Goal: Task Accomplishment & Management: Manage account settings

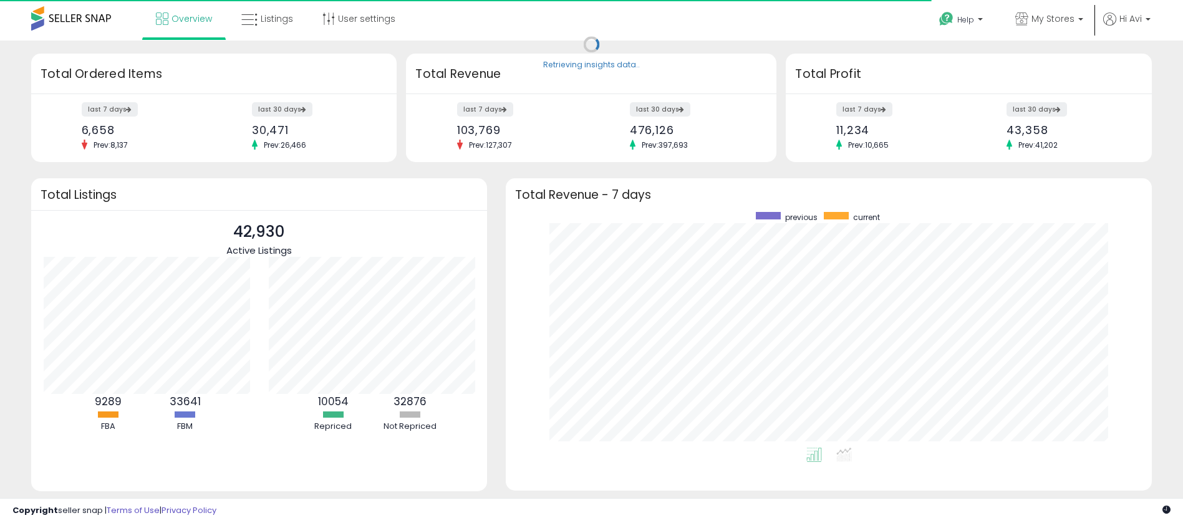
scroll to position [236, 621]
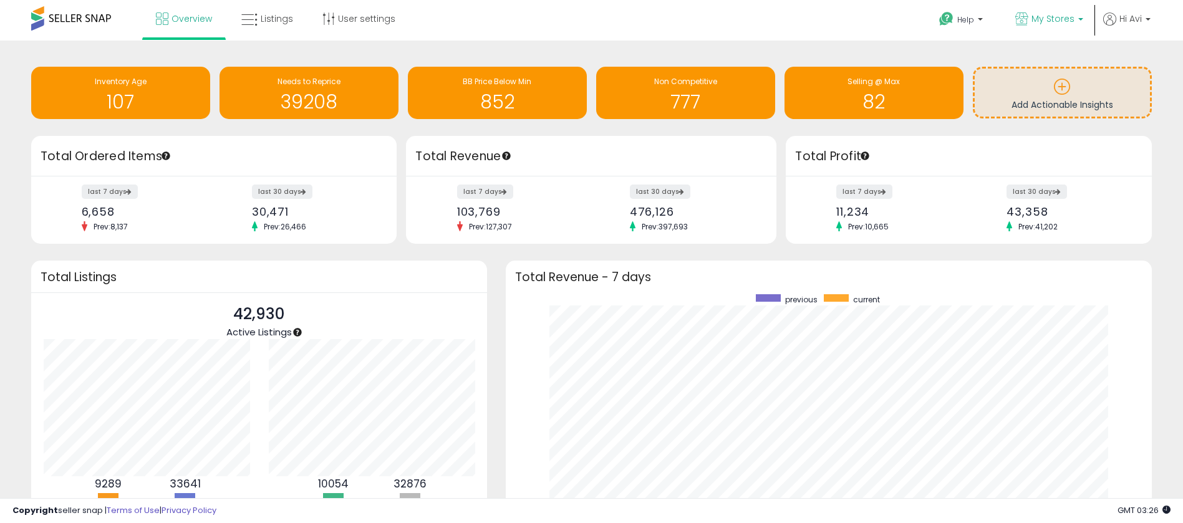
click at [1062, 33] on link "My Stores" at bounding box center [1049, 20] width 87 height 41
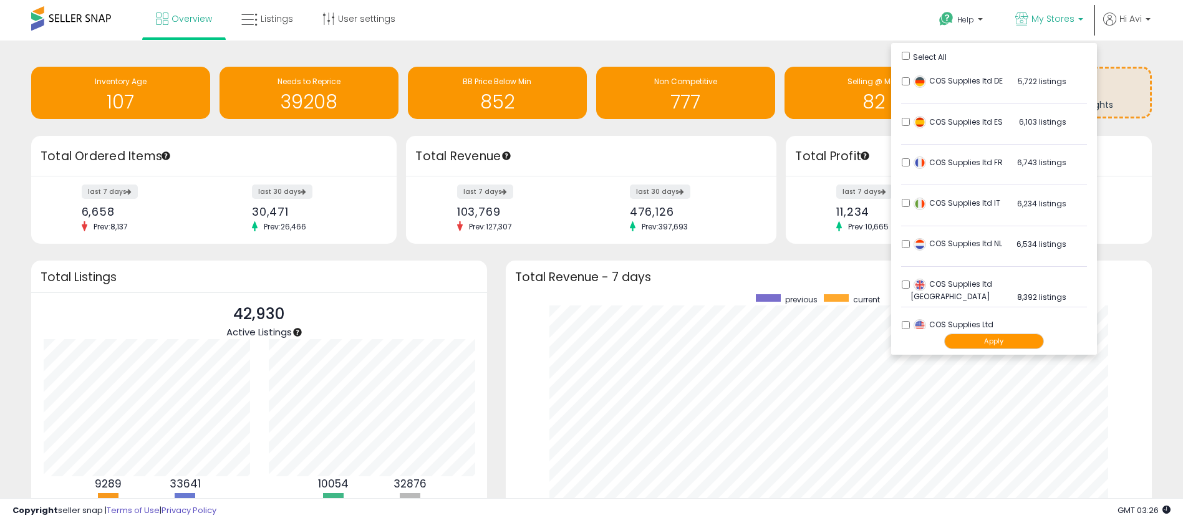
click at [892, 57] on ul "Select All COS Supplies ltd DE 5,722 listings" at bounding box center [994, 199] width 206 height 312
click at [961, 339] on button "Apply" at bounding box center [994, 342] width 100 height 16
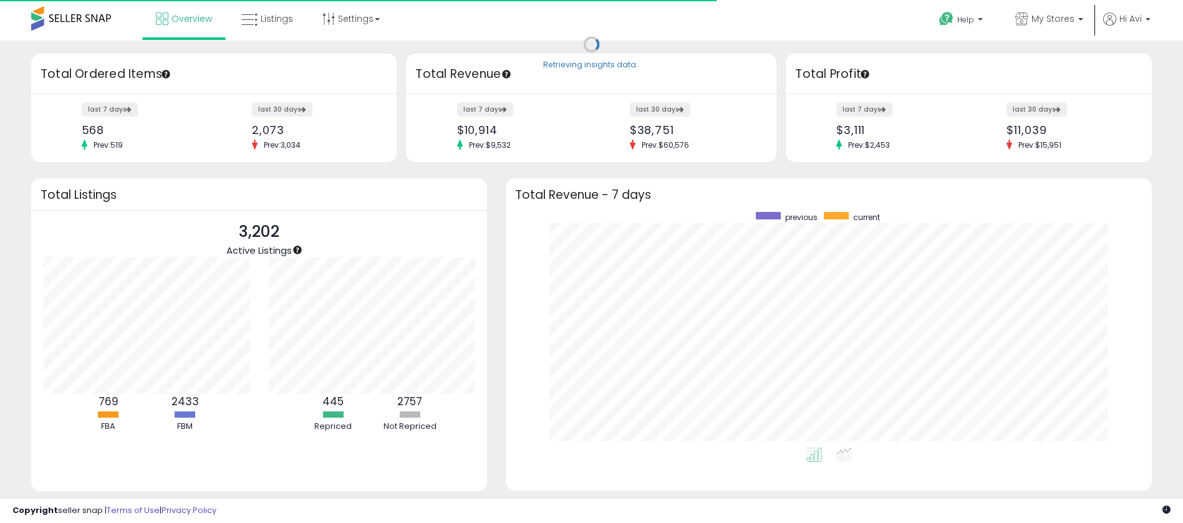
scroll to position [236, 621]
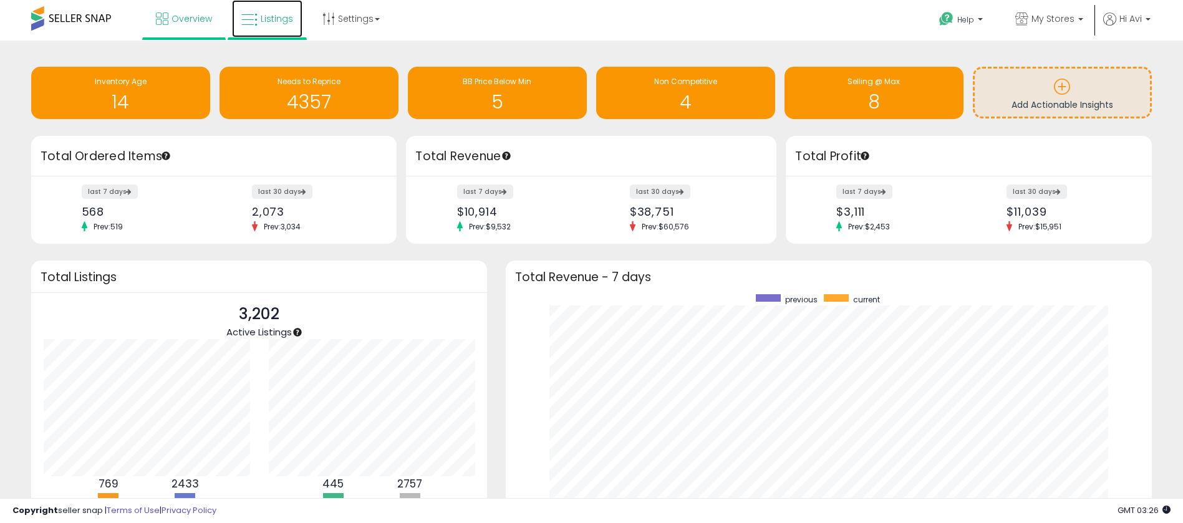
click at [276, 9] on link "Listings" at bounding box center [267, 18] width 70 height 37
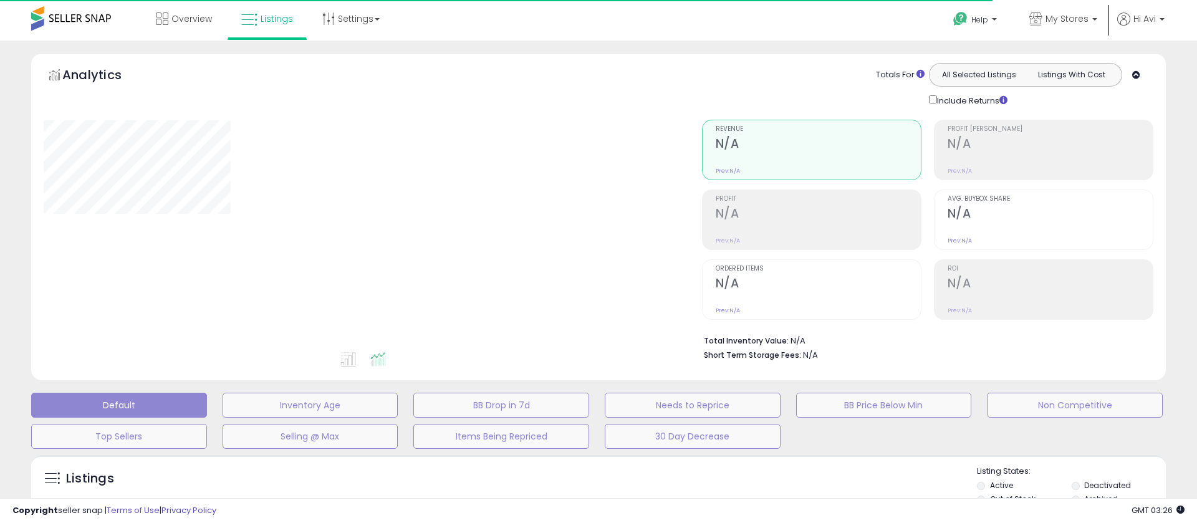
type input "*********"
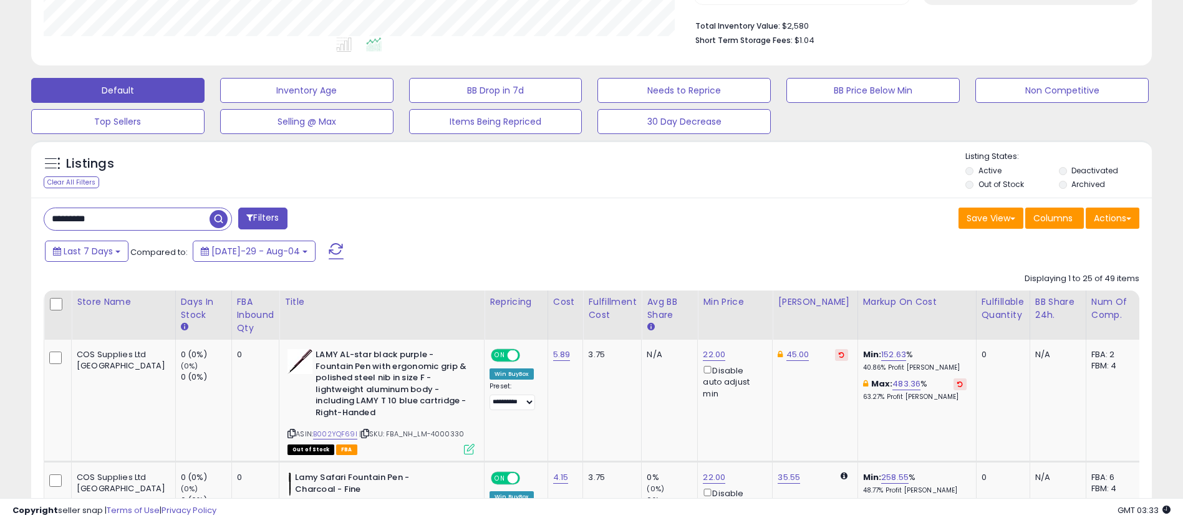
scroll to position [358, 0]
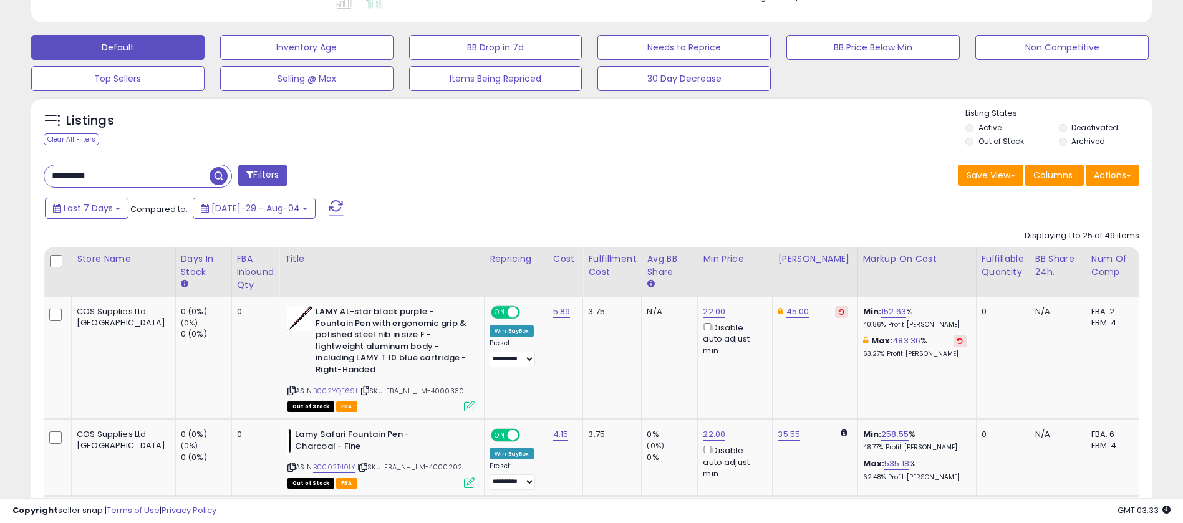
click at [216, 177] on span "button" at bounding box center [218, 176] width 18 height 18
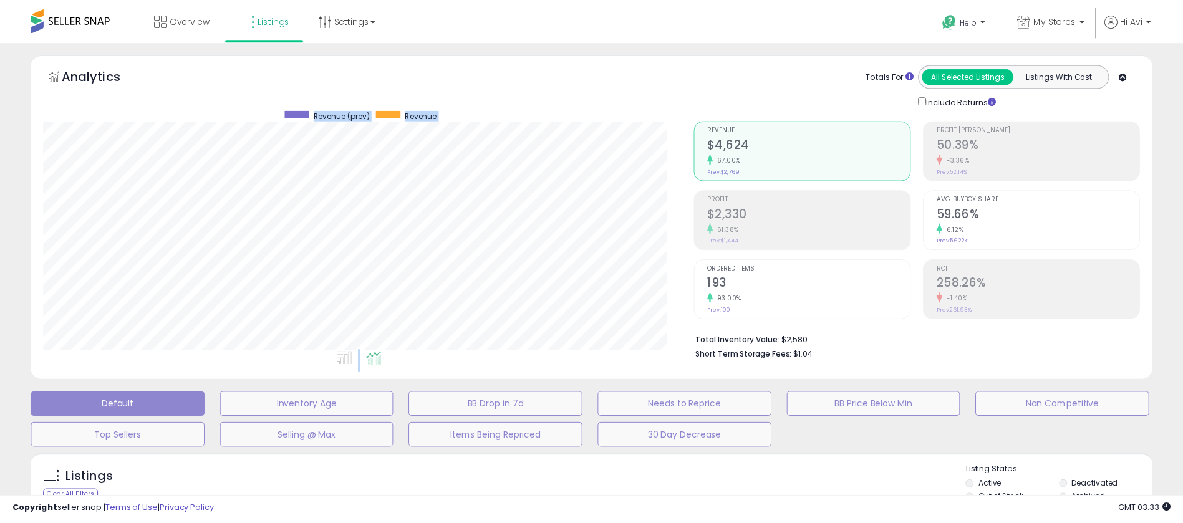
scroll to position [256, 658]
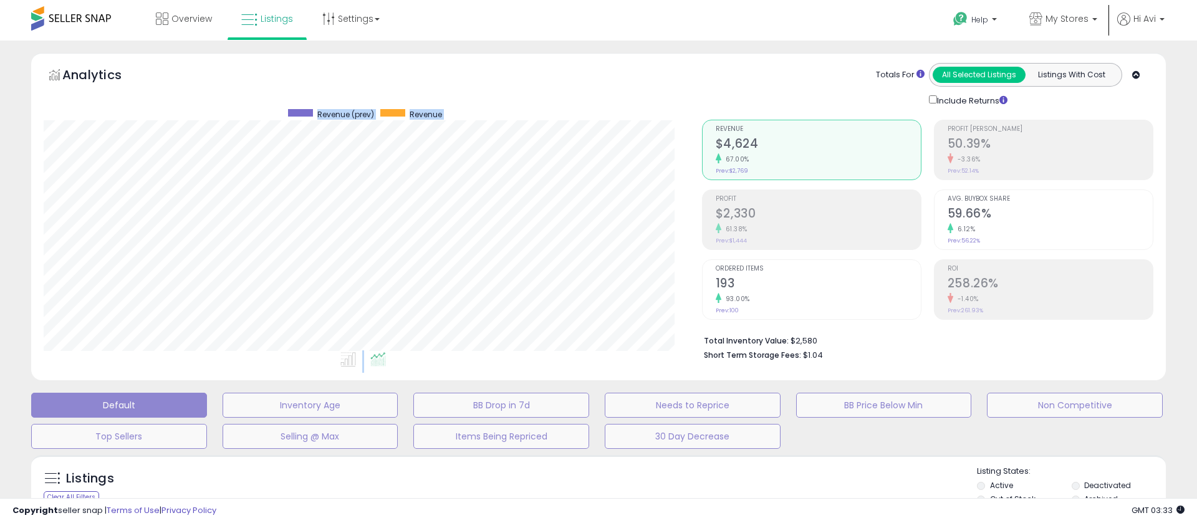
drag, startPoint x: 1196, startPoint y: 50, endPoint x: 1196, endPoint y: 41, distance: 8.7
click at [1182, 41] on div "**********" at bounding box center [598, 402] width 1197 height 723
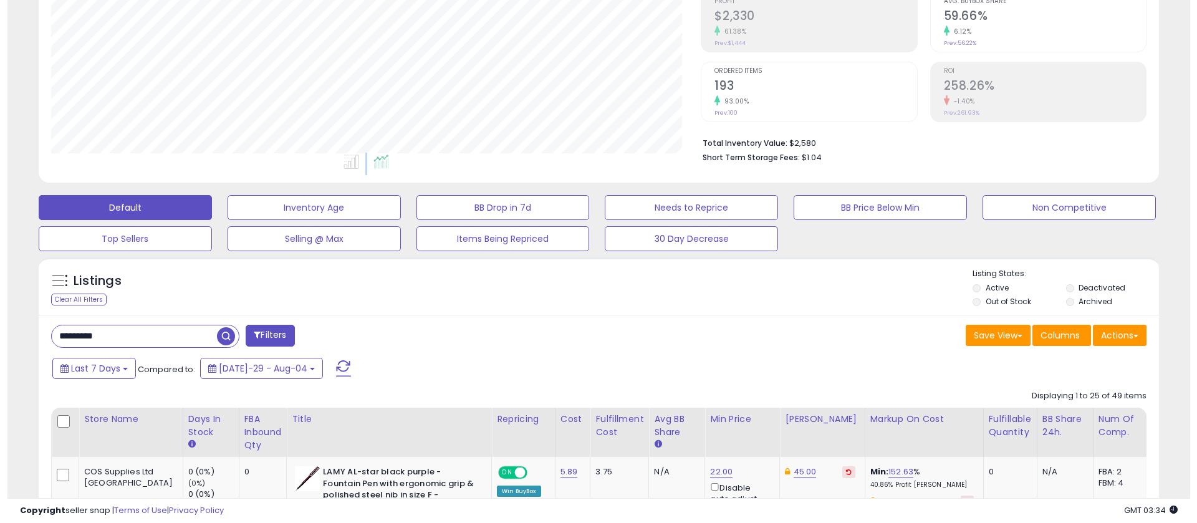
scroll to position [201, 0]
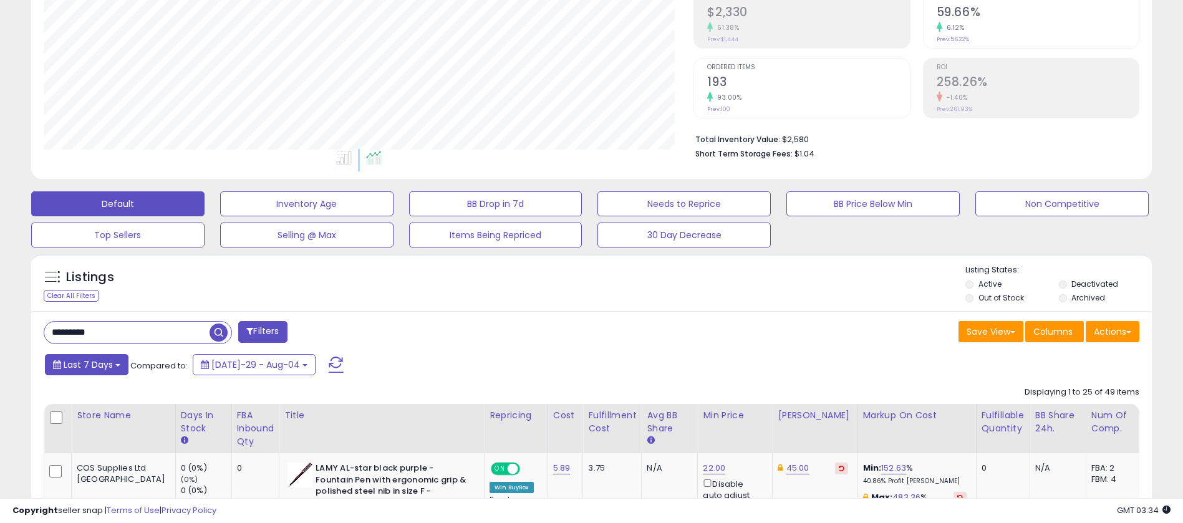
click at [64, 375] on button "Last 7 Days" at bounding box center [87, 364] width 84 height 21
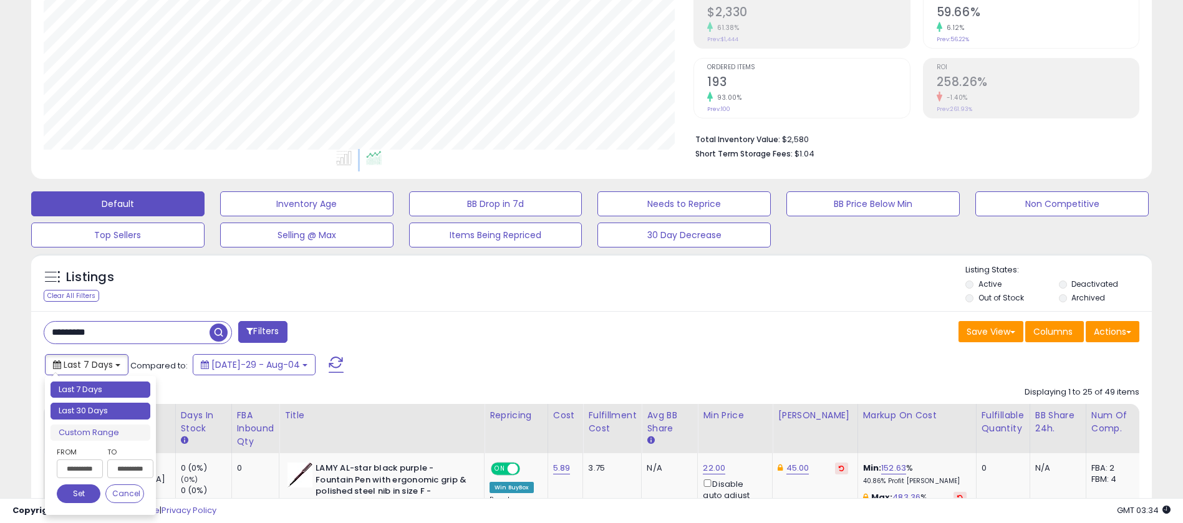
type input "**********"
click at [111, 410] on li "Last 30 Days" at bounding box center [101, 411] width 100 height 17
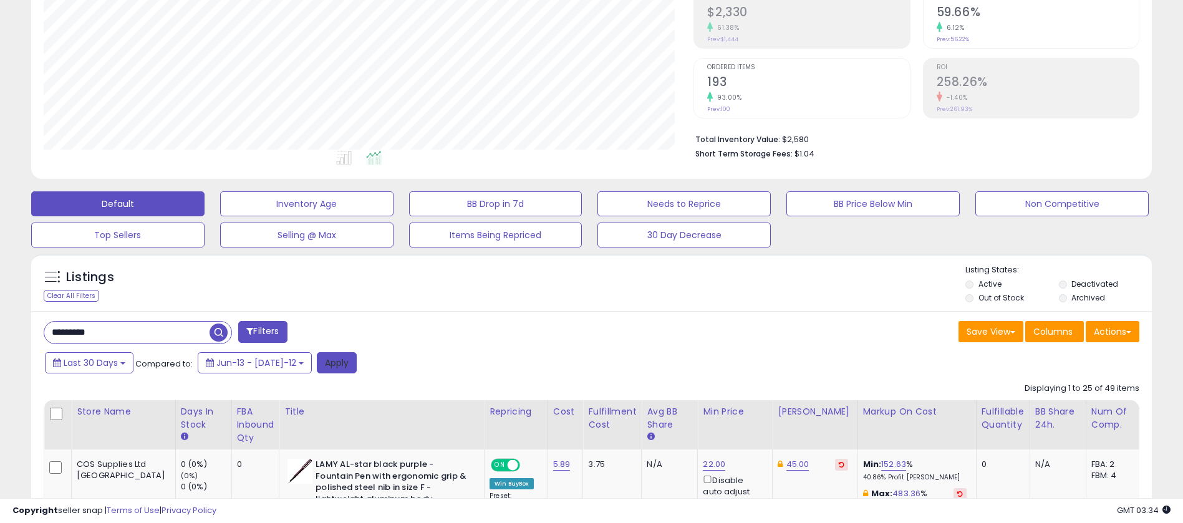
click at [324, 365] on button "Apply" at bounding box center [337, 362] width 40 height 21
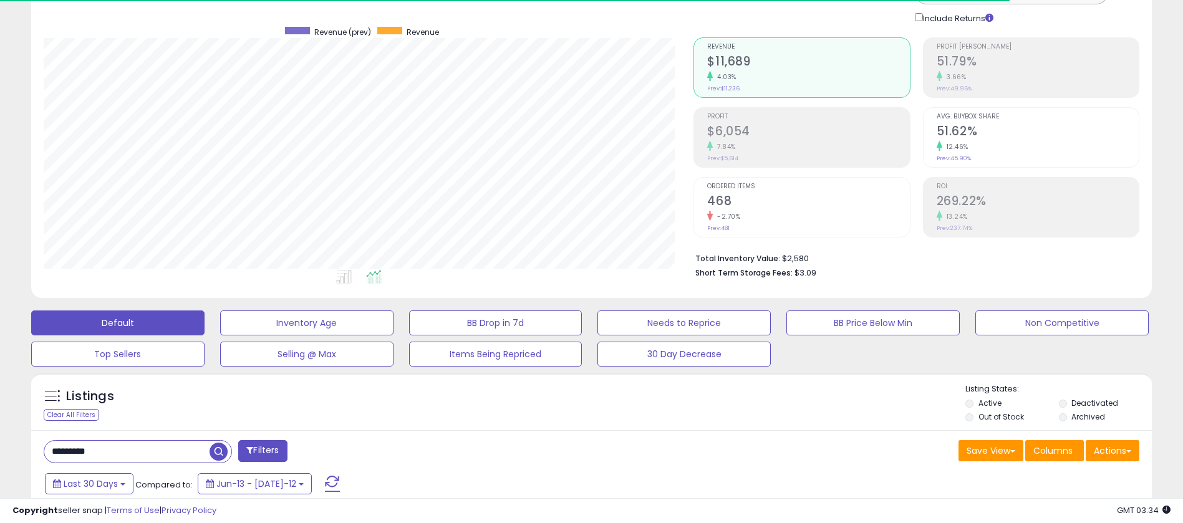
scroll to position [0, 0]
